Goal: Contribute content: Add original content to the website for others to see

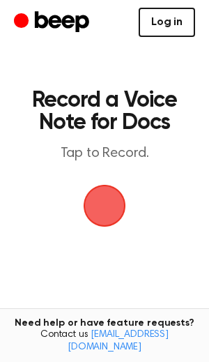
click at [165, 33] on link "Log in" at bounding box center [167, 22] width 56 height 29
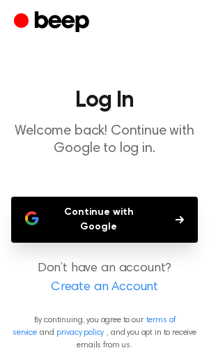
click at [86, 213] on button "Continue with Google" at bounding box center [104, 220] width 187 height 46
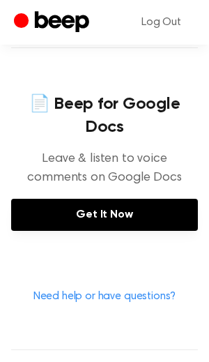
scroll to position [650, 0]
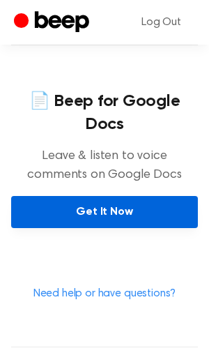
click at [100, 196] on link "Get It Now" at bounding box center [104, 212] width 187 height 32
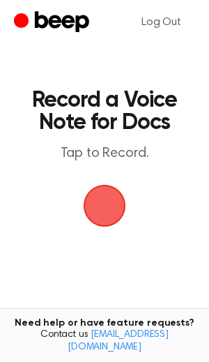
click at [100, 199] on span "button" at bounding box center [105, 206] width 78 height 78
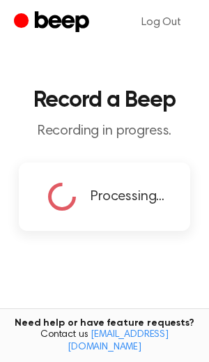
click at [82, 228] on div "Processing..." at bounding box center [104, 196] width 171 height 68
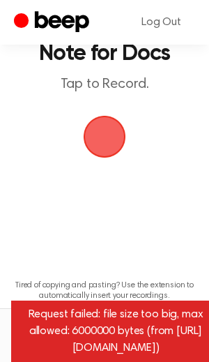
scroll to position [70, 0]
